Goal: Transaction & Acquisition: Book appointment/travel/reservation

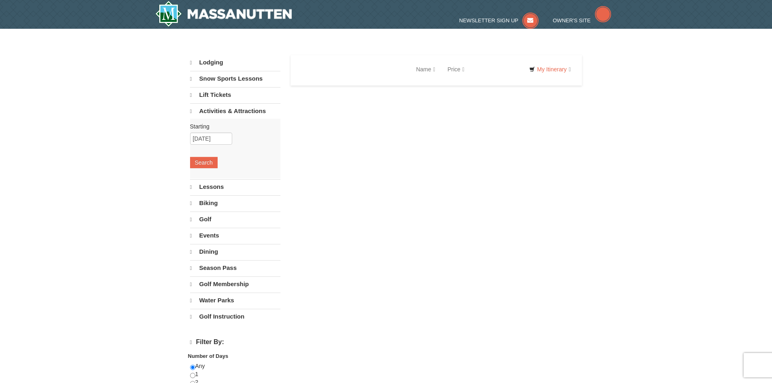
select select "10"
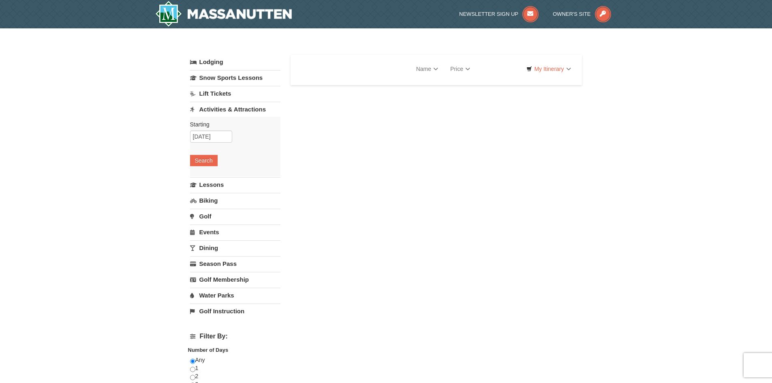
select select "10"
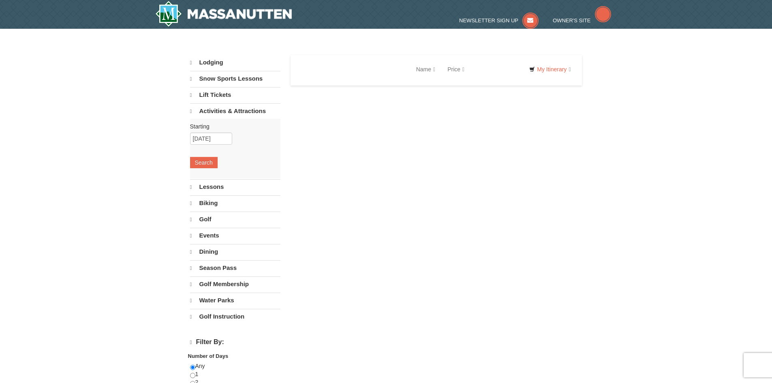
select select "10"
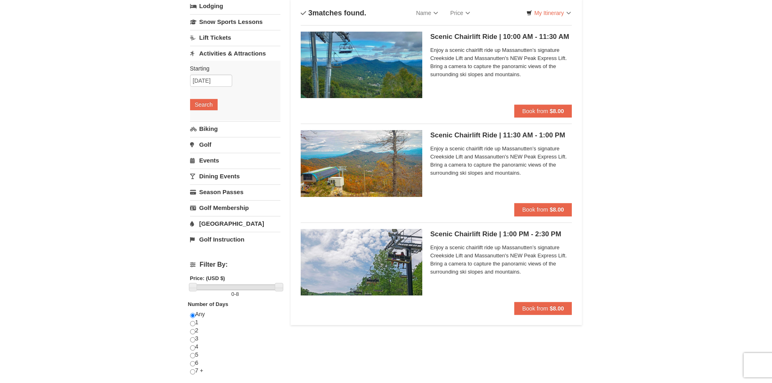
scroll to position [41, 0]
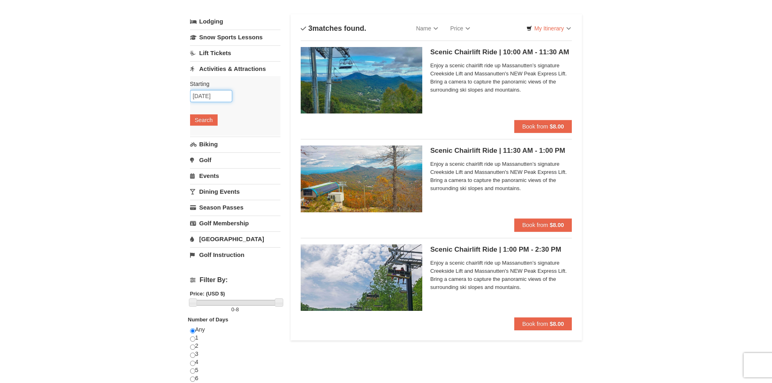
click at [201, 94] on input "[DATE]" at bounding box center [211, 96] width 42 height 12
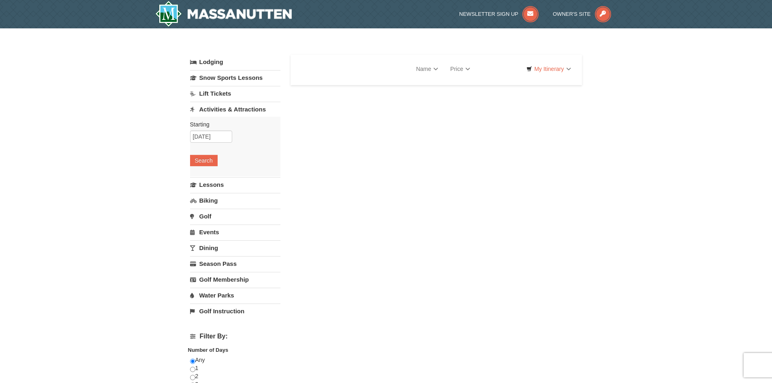
select select "10"
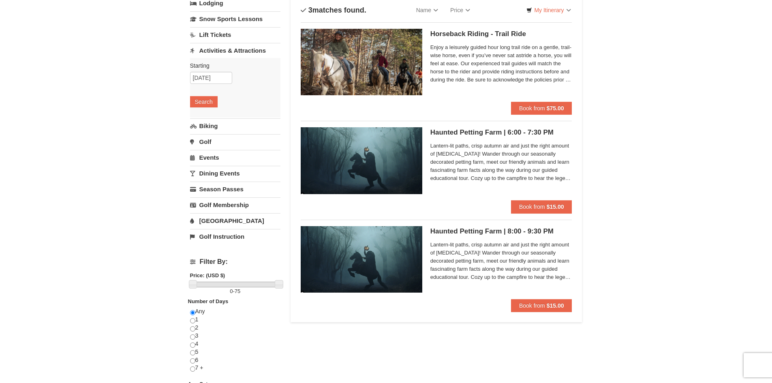
scroll to position [41, 0]
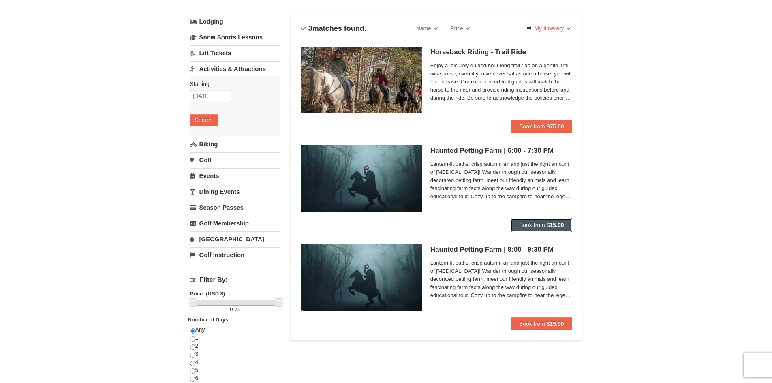
click at [541, 221] on button "Book from $15.00" at bounding box center [541, 225] width 61 height 13
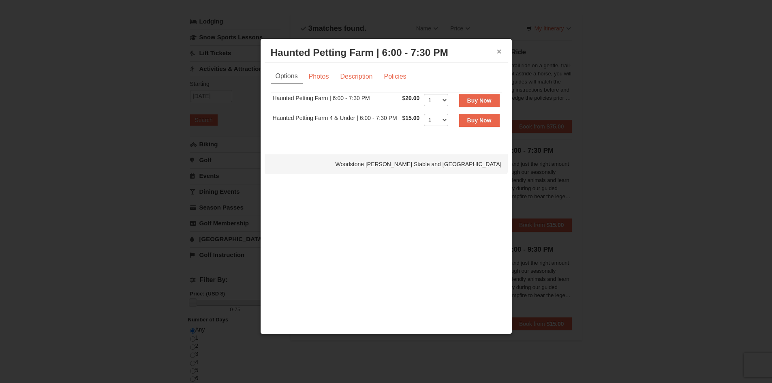
click at [499, 50] on button "×" at bounding box center [499, 51] width 5 height 8
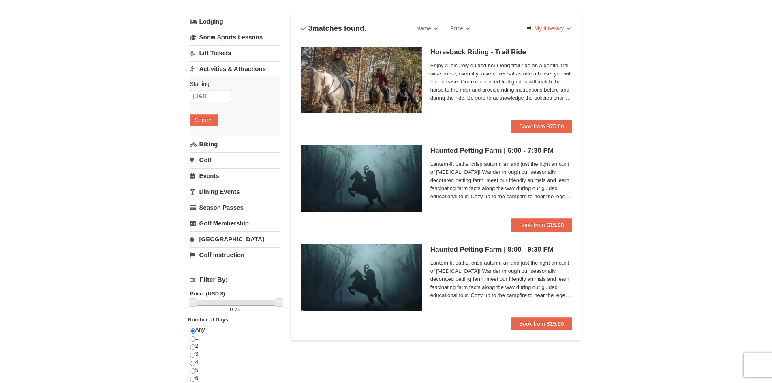
scroll to position [0, 0]
